Goal: Information Seeking & Learning: Learn about a topic

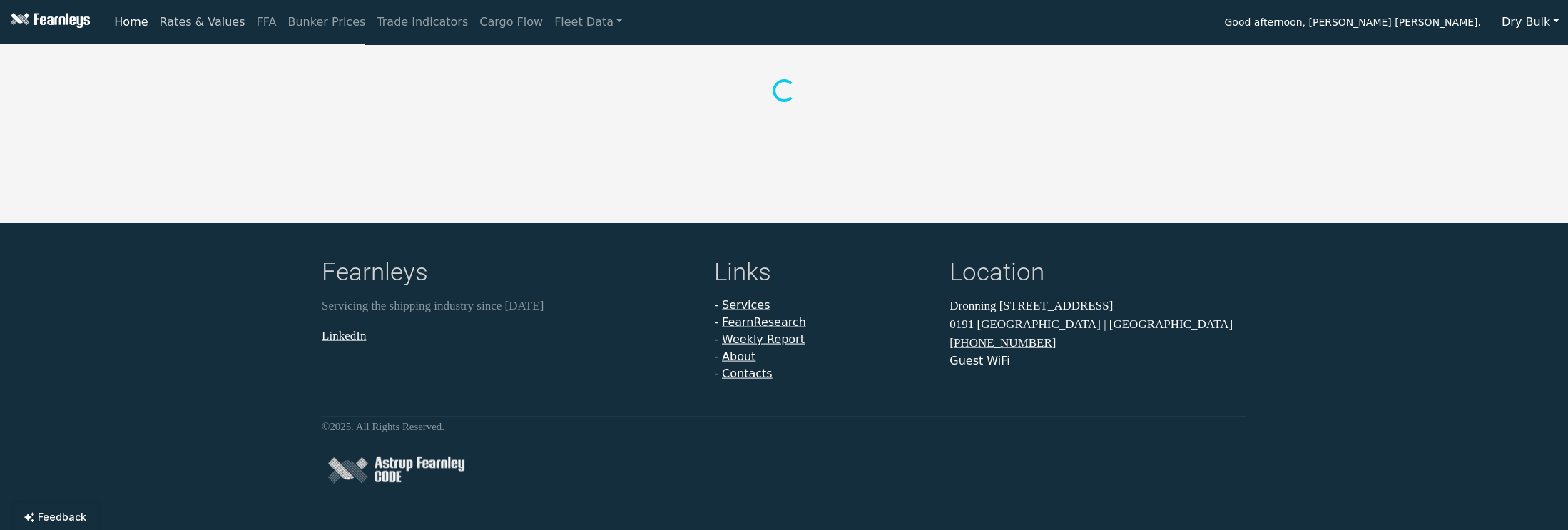
click at [187, 17] on link "Rates & Values" at bounding box center [202, 22] width 97 height 28
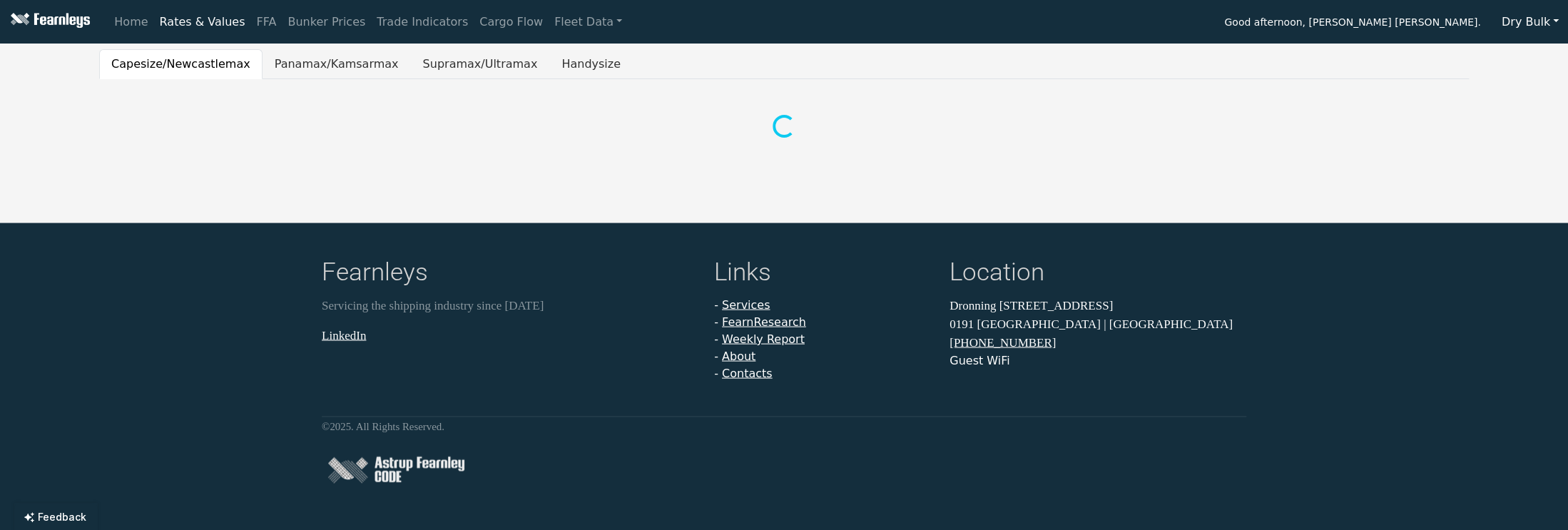
click at [1525, 26] on button "Dry Bulk" at bounding box center [1530, 22] width 76 height 27
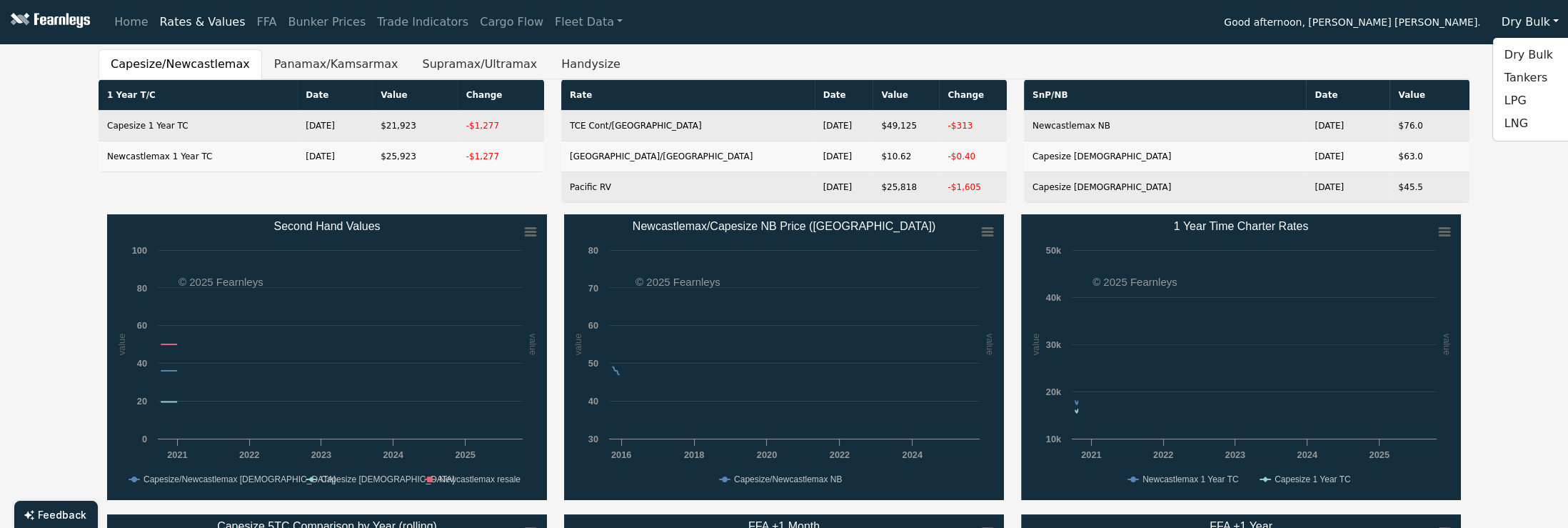
click at [1514, 77] on link "Tankers" at bounding box center [1550, 78] width 113 height 23
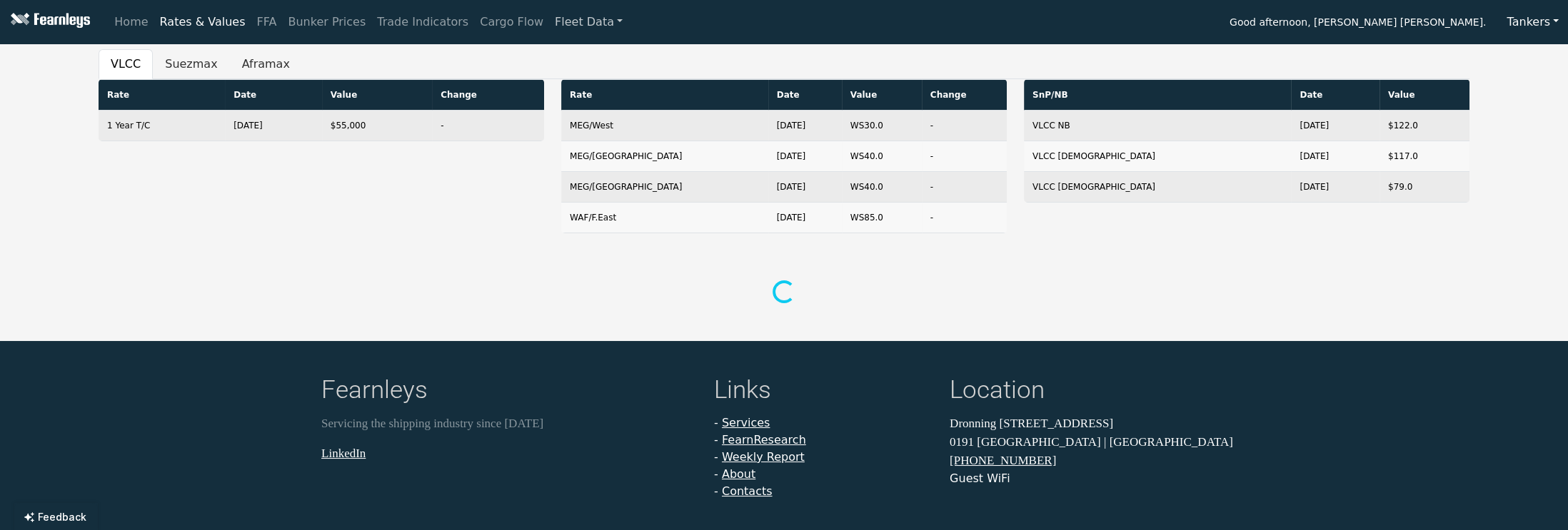
click at [549, 25] on link "Fleet Data" at bounding box center [589, 22] width 79 height 28
click at [550, 45] on link "Fleet Stats" at bounding box center [606, 61] width 113 height 34
click at [580, 25] on div "Home Rates & Values FFA Bunker Prices Trade Indicators Cargo Flow Fleet Data Fl…" at bounding box center [838, 22] width 1460 height 28
click at [552, 25] on link "Fleet Data" at bounding box center [589, 22] width 79 height 28
click at [561, 62] on link "Fleet Stats" at bounding box center [606, 62] width 90 height 28
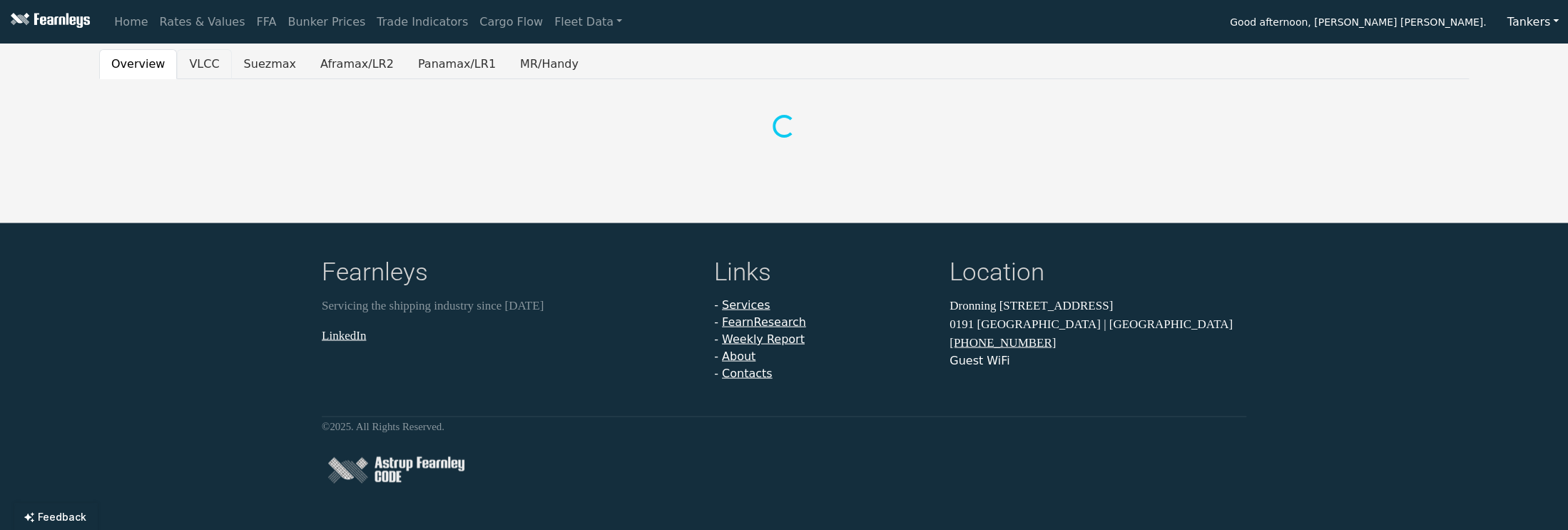
click at [195, 66] on button "VLCC" at bounding box center [204, 64] width 55 height 30
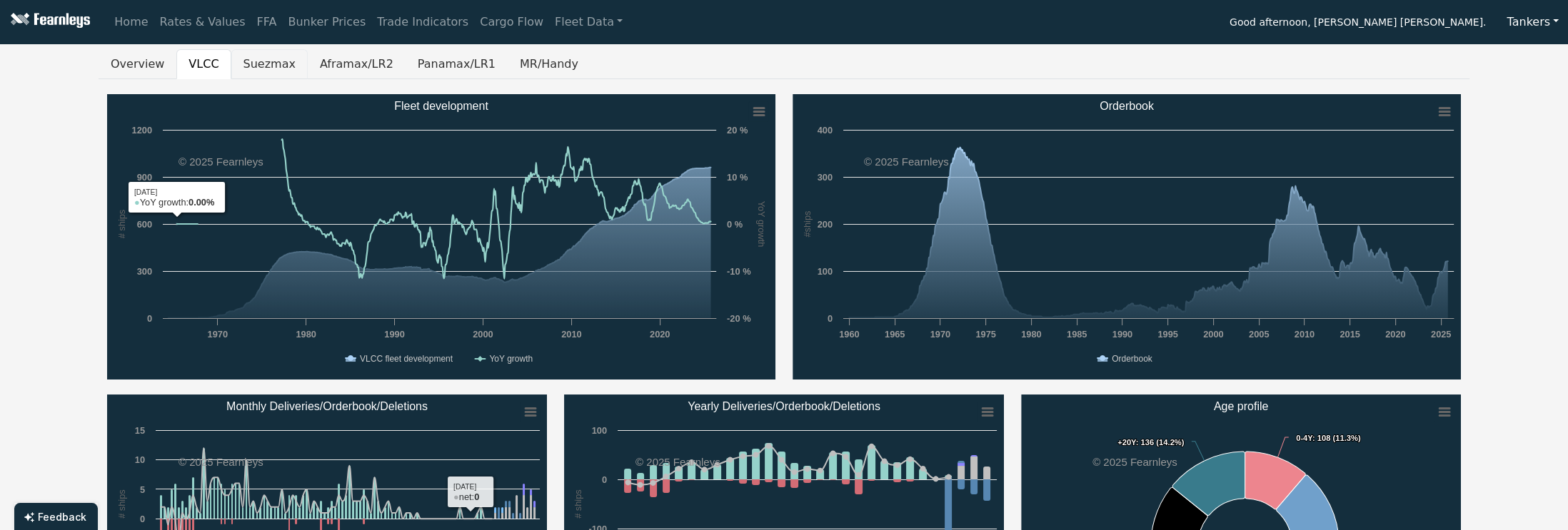
click at [263, 74] on button "Suezmax" at bounding box center [269, 64] width 77 height 30
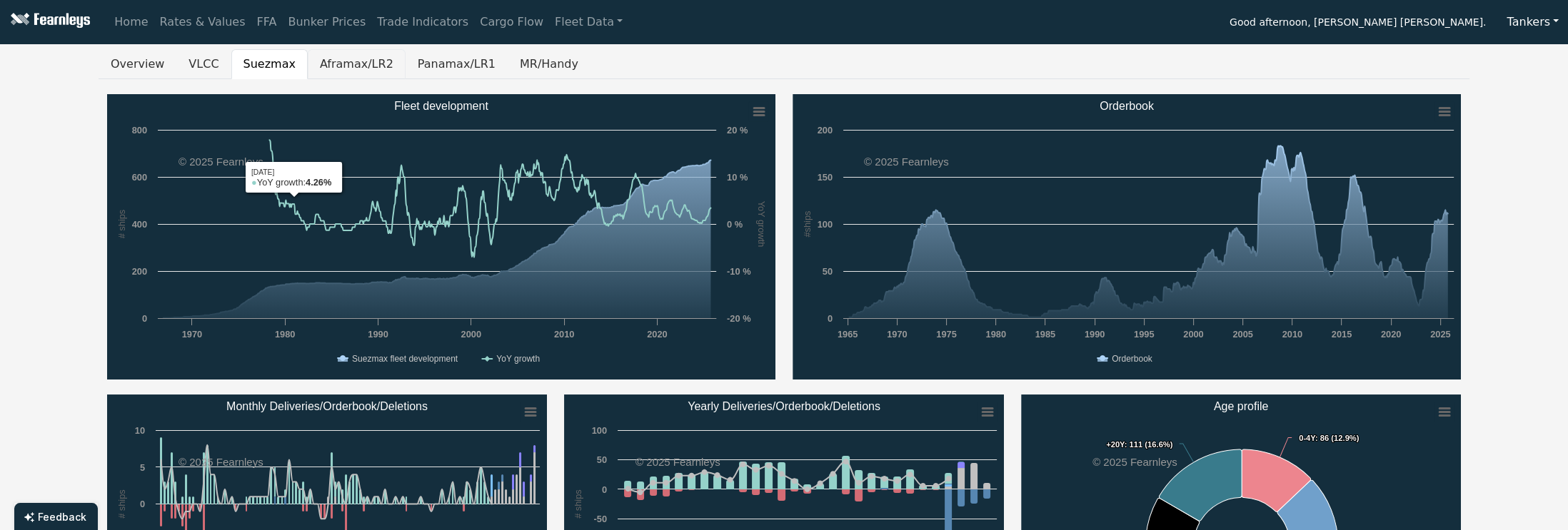
click at [309, 65] on button "Aframax/LR2" at bounding box center [357, 64] width 98 height 30
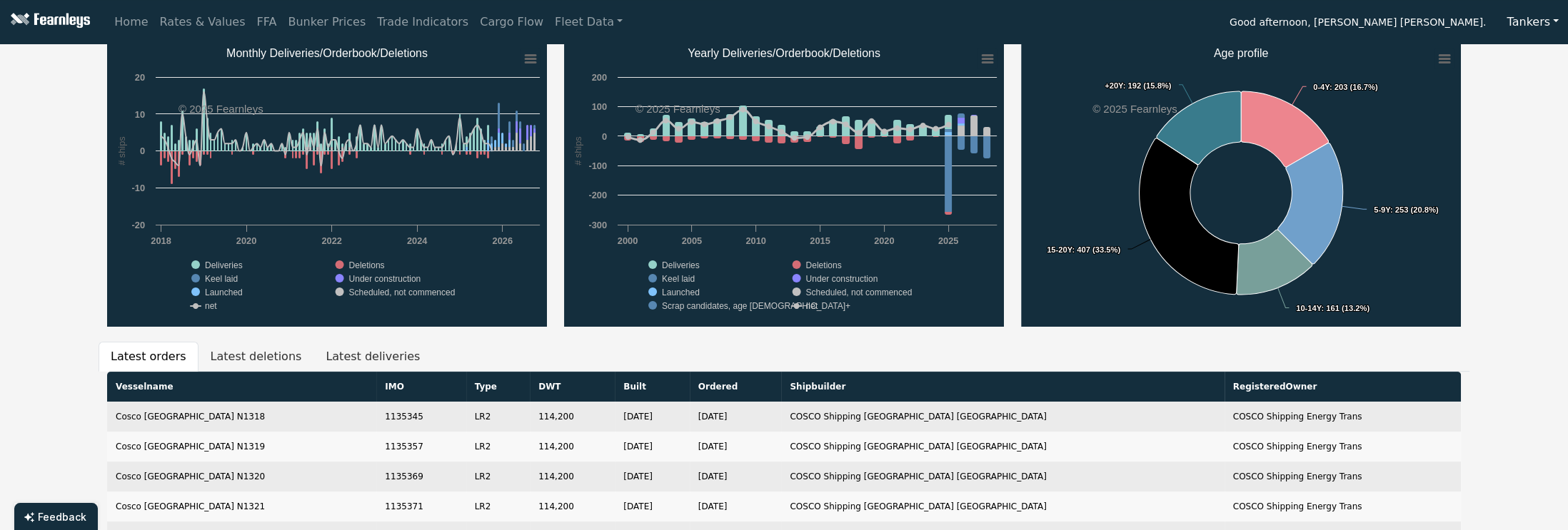
scroll to position [285, 0]
